Goal: Transaction & Acquisition: Register for event/course

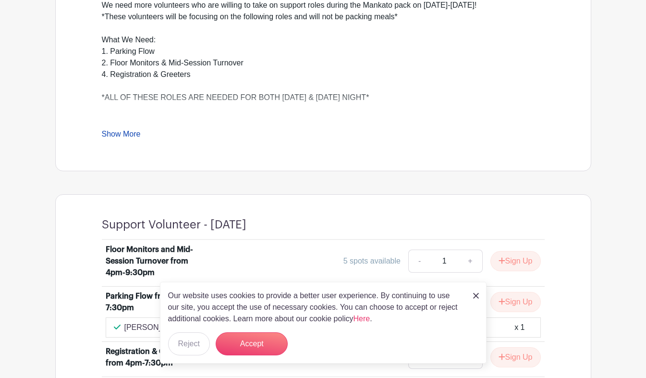
scroll to position [347, 0]
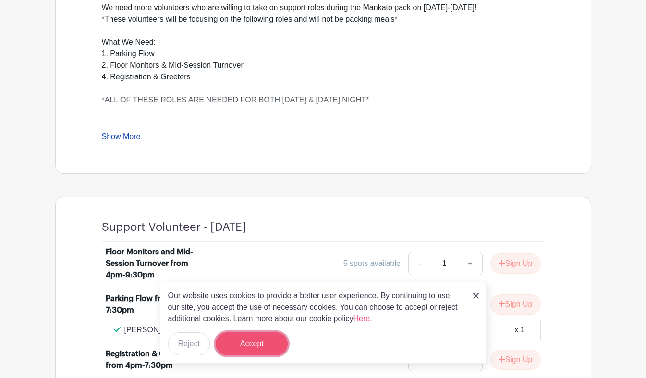
click at [250, 348] on button "Accept" at bounding box center [252, 343] width 72 height 23
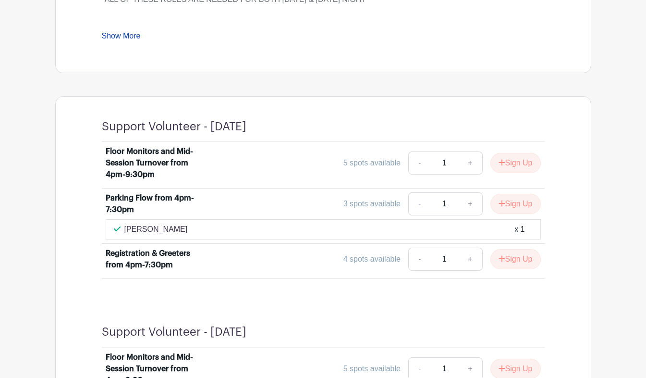
scroll to position [448, 0]
click at [513, 208] on button "Sign Up" at bounding box center [516, 203] width 50 height 20
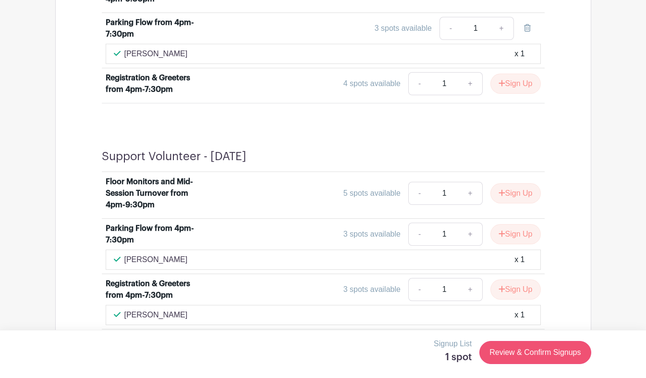
scroll to position [658, 0]
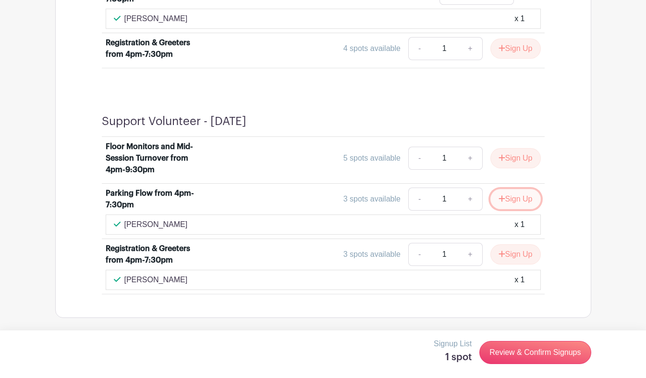
click at [521, 204] on button "Sign Up" at bounding box center [516, 199] width 50 height 20
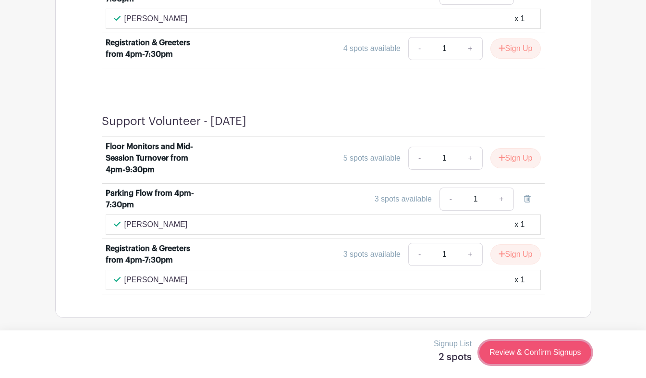
click at [533, 353] on link "Review & Confirm Signups" at bounding box center [535, 352] width 111 height 23
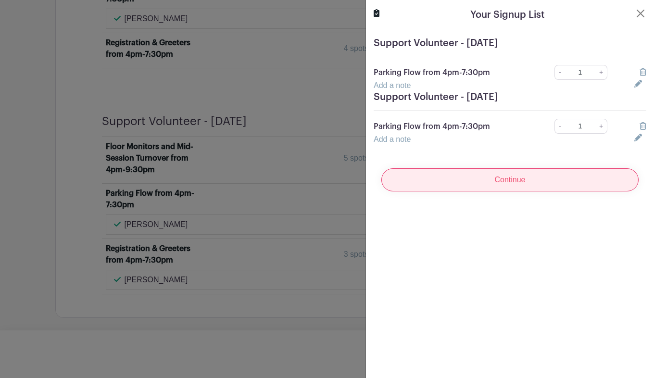
click at [531, 181] on input "Continue" at bounding box center [509, 179] width 257 height 23
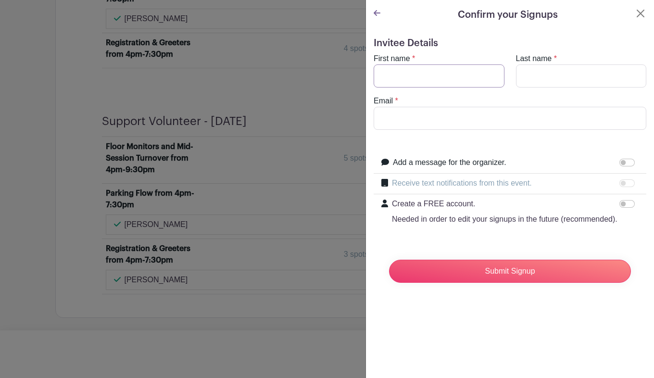
click at [440, 77] on input "First name" at bounding box center [438, 75] width 131 height 23
type input "Aiden"
click at [536, 75] on input "Last name" at bounding box center [581, 75] width 131 height 23
type input "[PERSON_NAME]"
click at [477, 120] on input "Email" at bounding box center [509, 118] width 272 height 23
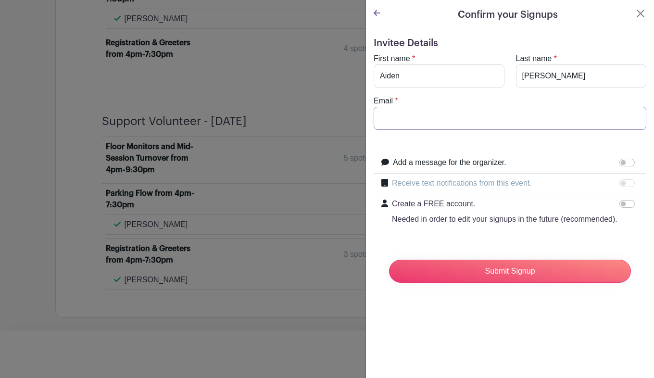
type input "A"
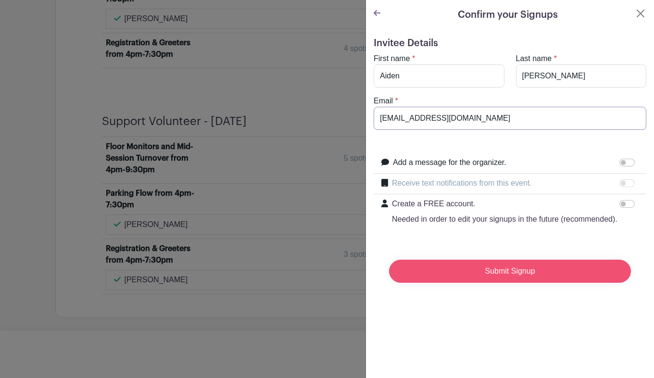
type input "[EMAIL_ADDRESS][DOMAIN_NAME]"
click at [494, 276] on input "Submit Signup" at bounding box center [510, 270] width 242 height 23
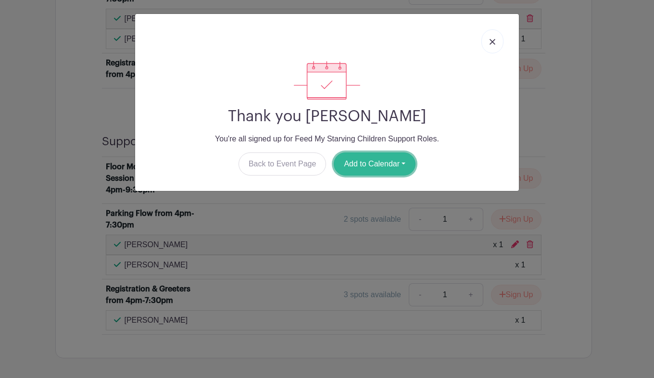
click at [383, 160] on button "Add to Calendar" at bounding box center [374, 163] width 82 height 23
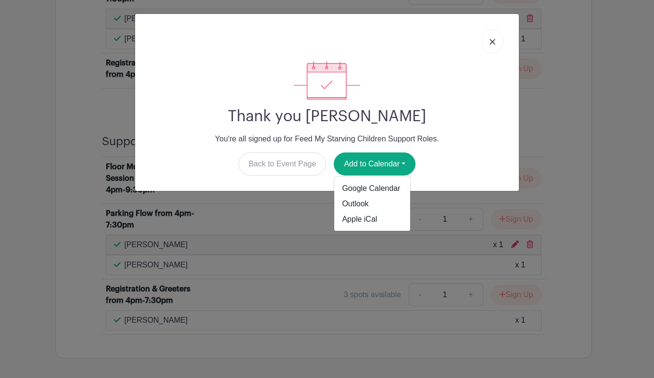
click at [487, 40] on link at bounding box center [492, 41] width 22 height 24
